Goal: Task Accomplishment & Management: Manage account settings

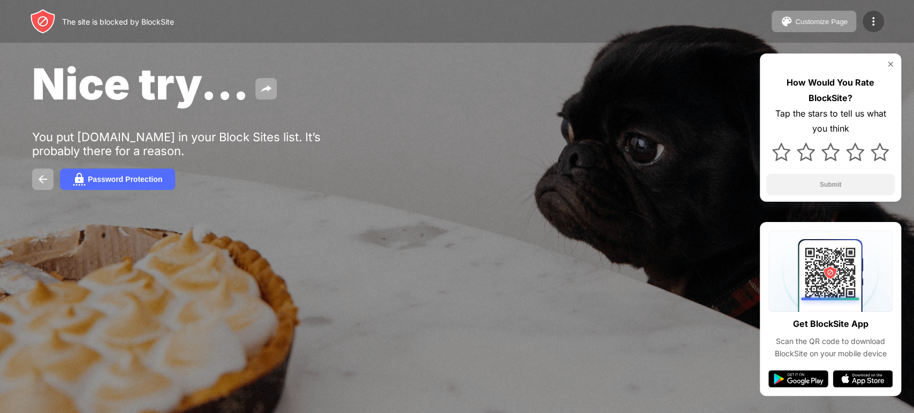
click at [878, 24] on img at bounding box center [873, 21] width 13 height 13
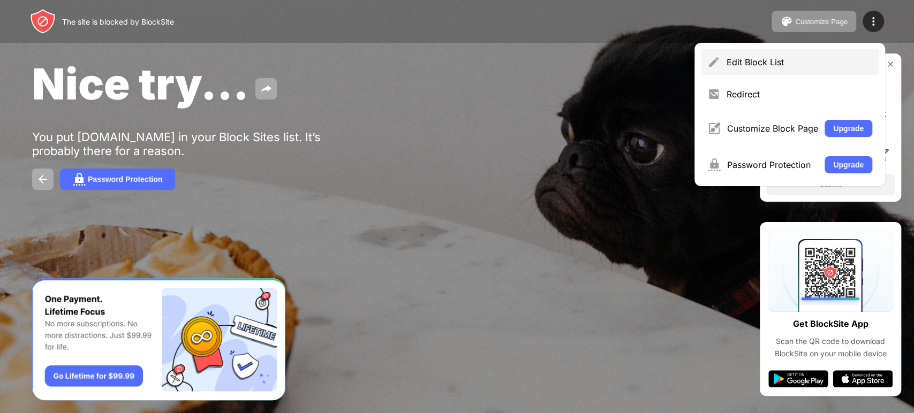
click at [751, 59] on div "Edit Block List" at bounding box center [799, 62] width 146 height 11
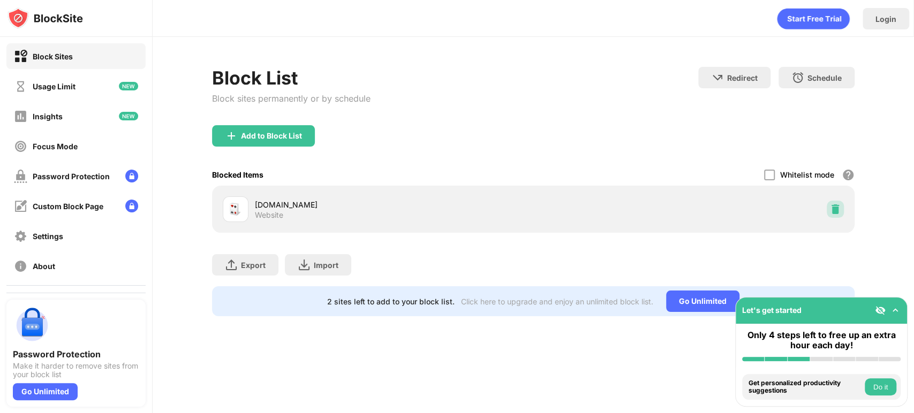
click at [836, 208] on img at bounding box center [835, 209] width 11 height 11
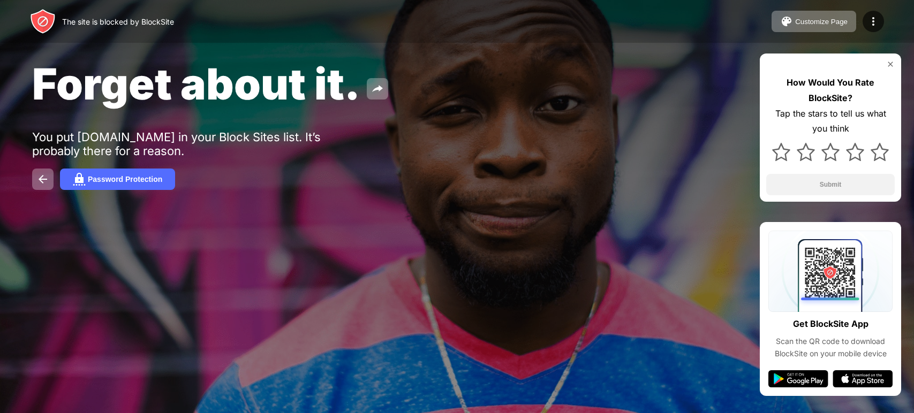
click at [872, 24] on img at bounding box center [873, 21] width 13 height 13
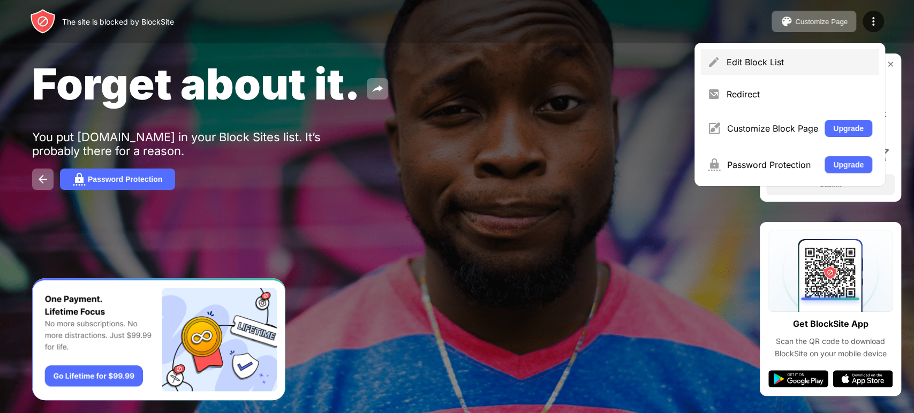
click at [753, 64] on div "Edit Block List" at bounding box center [799, 62] width 146 height 11
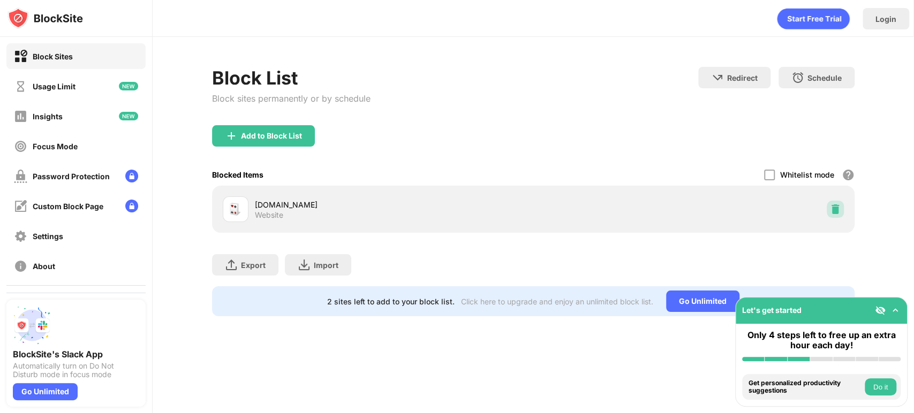
click at [836, 209] on img at bounding box center [835, 209] width 11 height 11
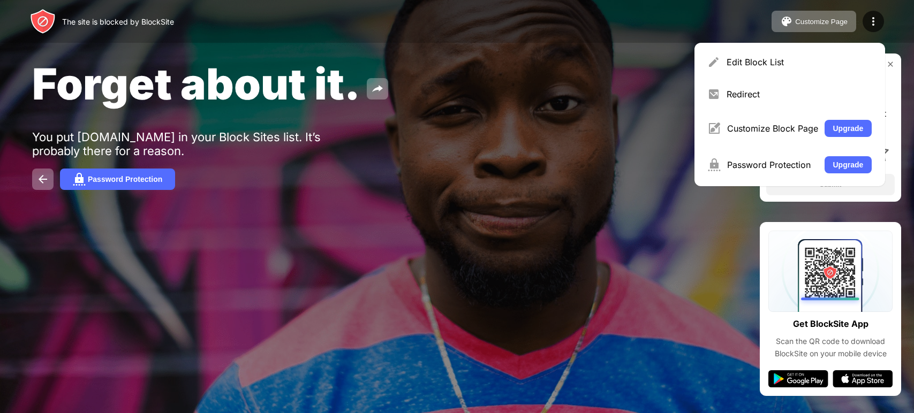
click at [746, 55] on div "Edit Block List" at bounding box center [790, 62] width 178 height 26
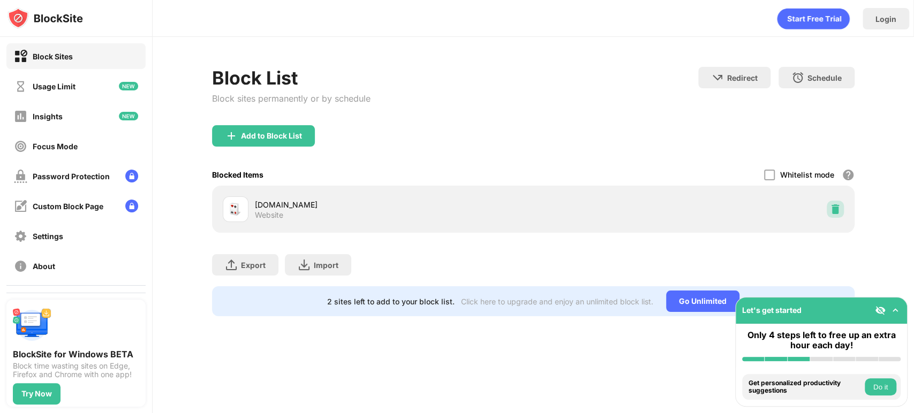
click at [835, 211] on img at bounding box center [835, 209] width 11 height 11
